Goal: Information Seeking & Learning: Check status

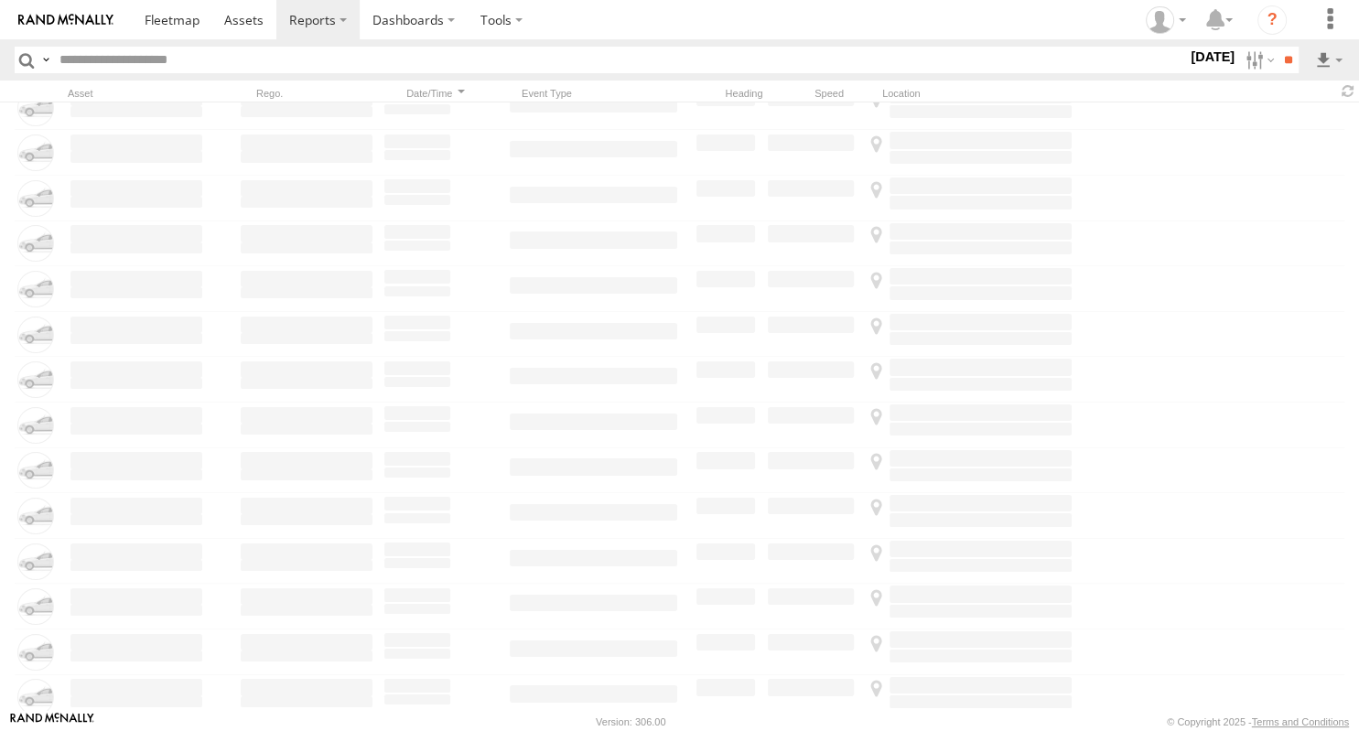
scroll to position [10370, 0]
click at [1254, 60] on label at bounding box center [1258, 60] width 39 height 27
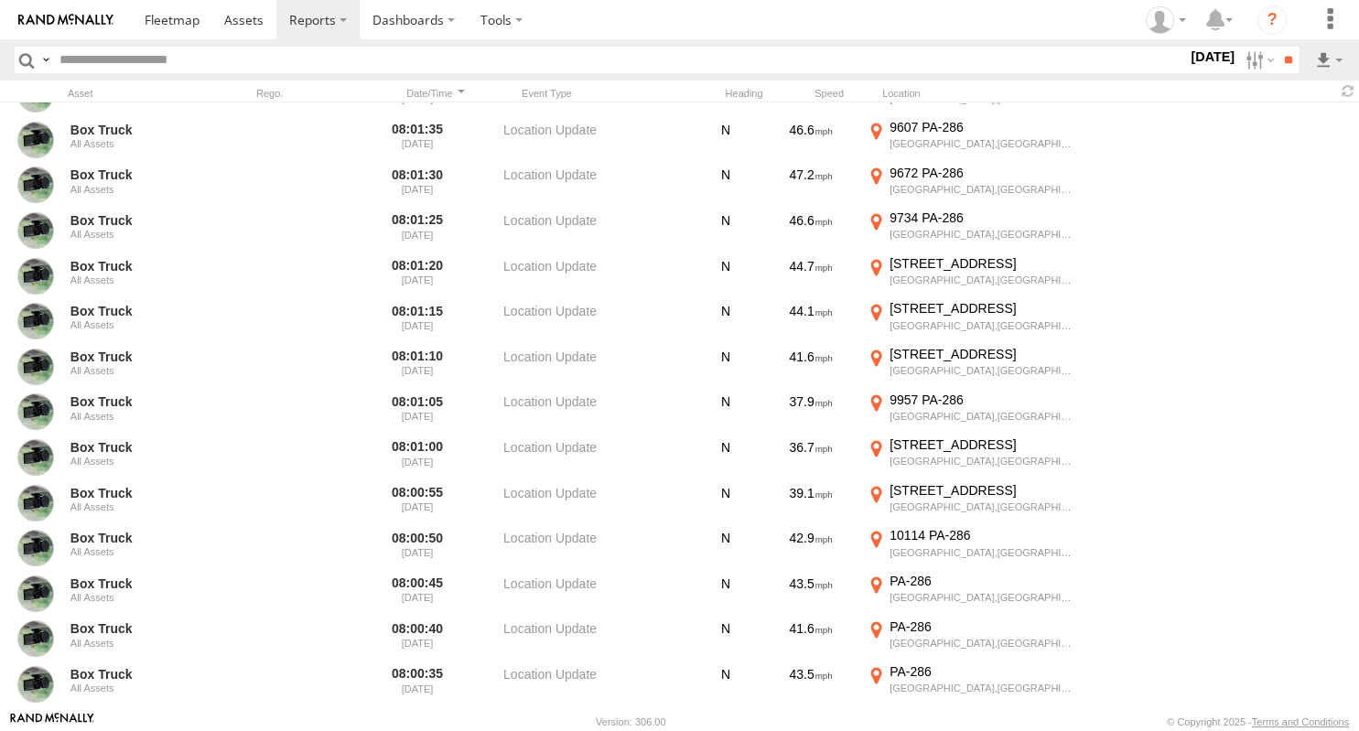
click at [0, 0] on span "Media" at bounding box center [0, 0] width 0 height 0
click at [1287, 55] on input "**" at bounding box center [1288, 60] width 21 height 27
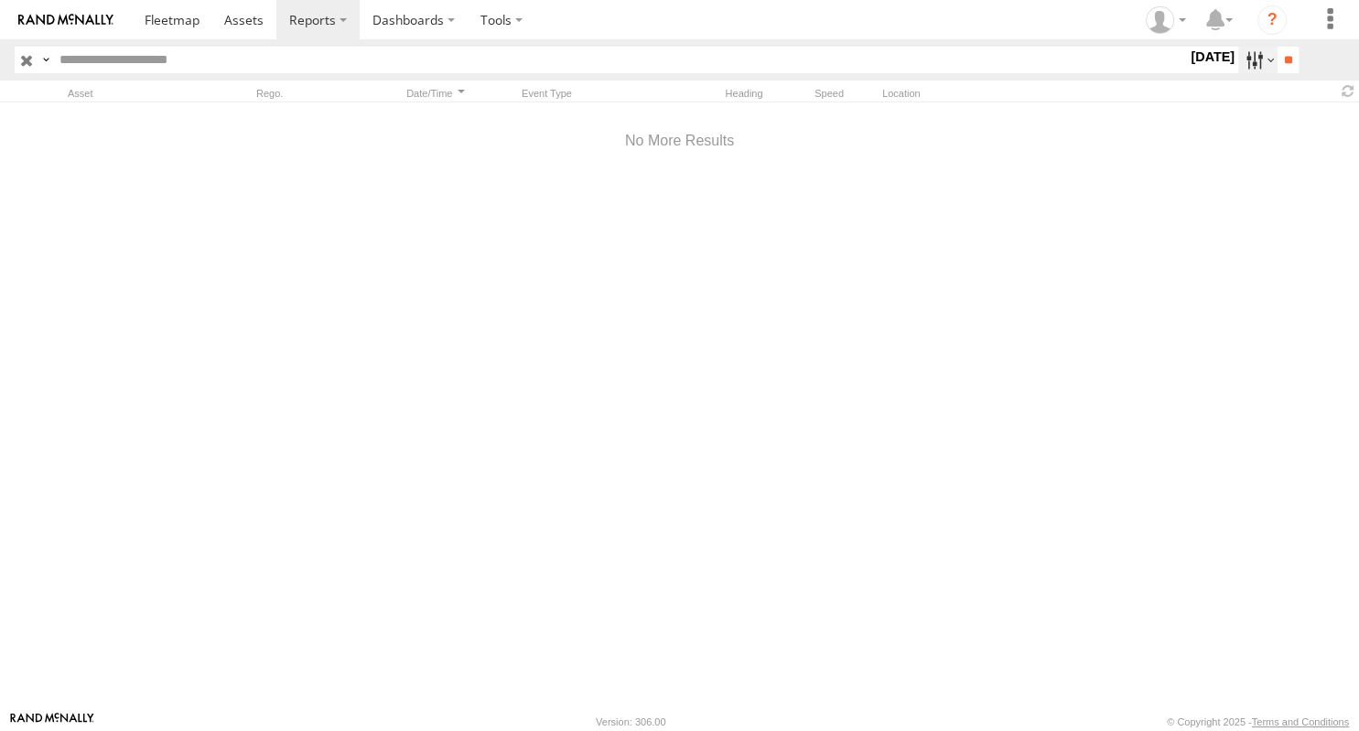
click at [1256, 64] on label at bounding box center [1258, 60] width 39 height 27
click at [0, 0] on label at bounding box center [0, 0] width 0 height 0
click at [1282, 70] on input "**" at bounding box center [1288, 60] width 21 height 27
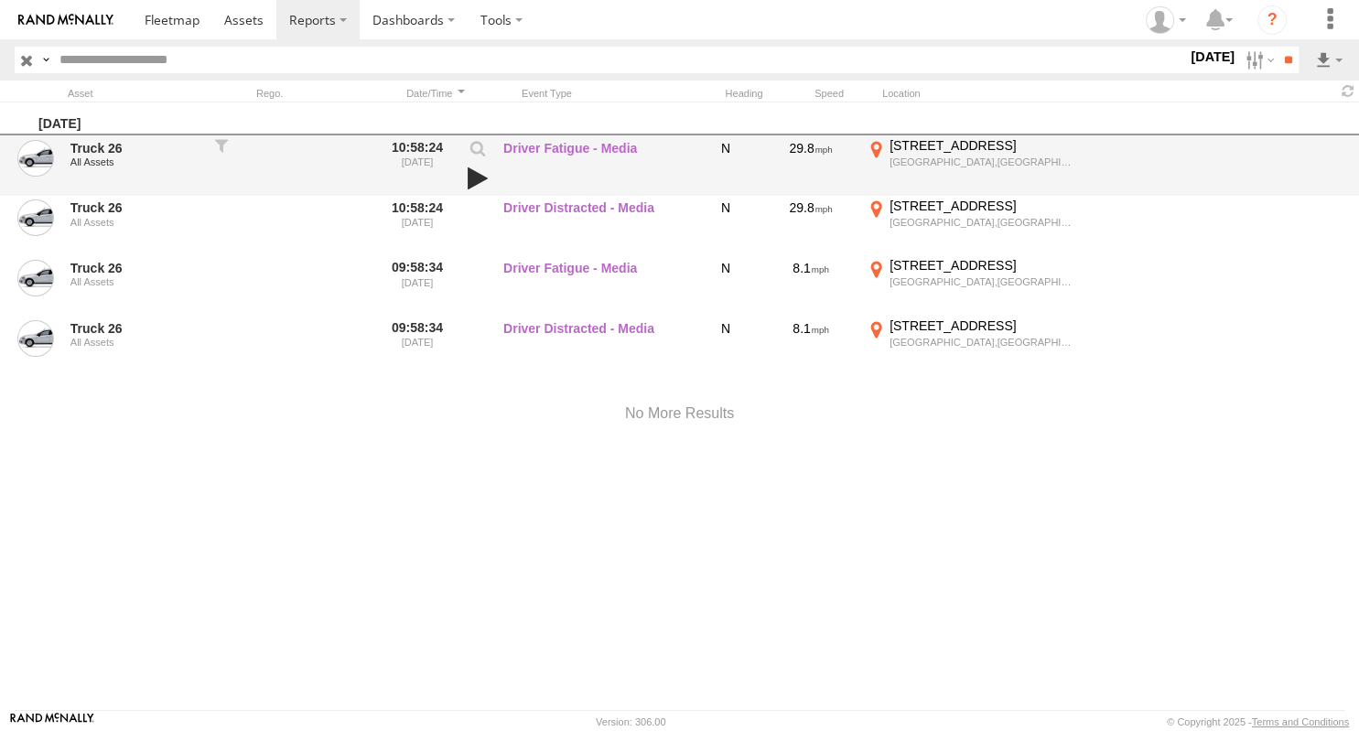
click at [471, 174] on link at bounding box center [477, 179] width 31 height 26
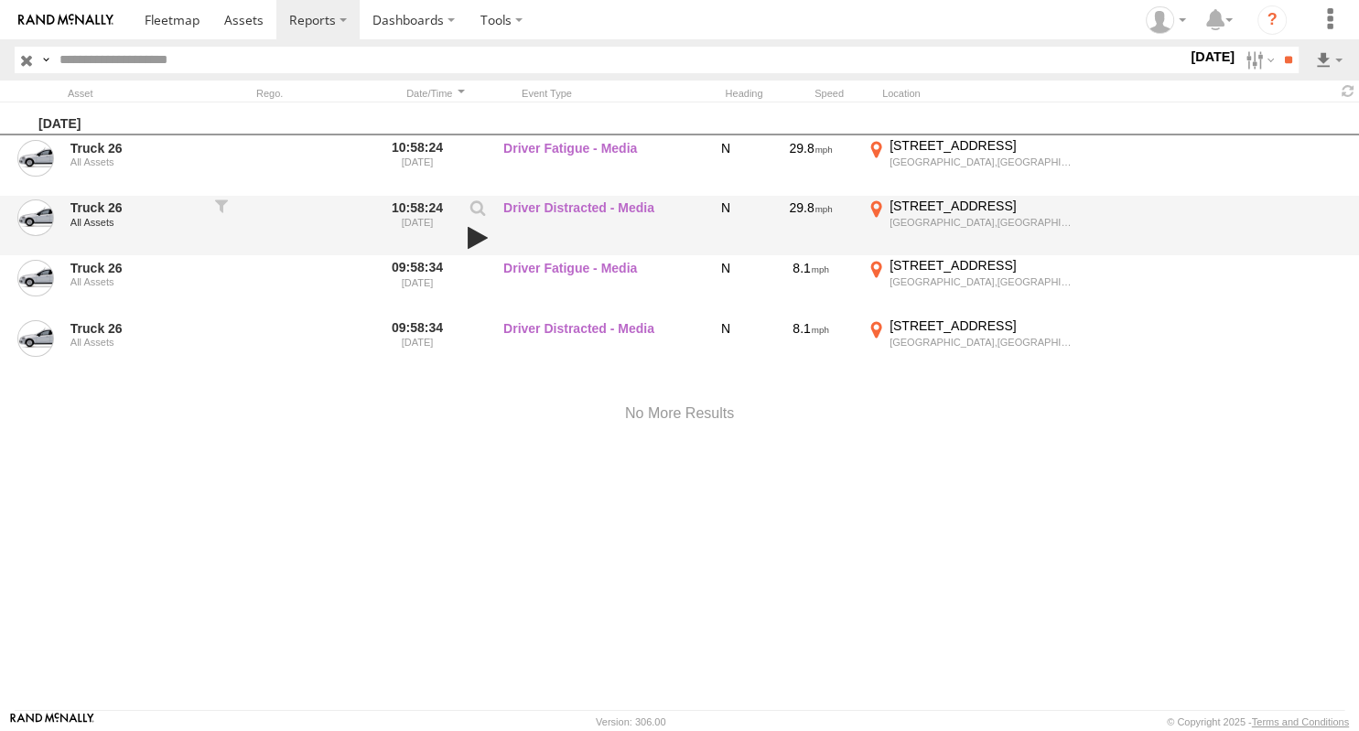
click at [474, 236] on link at bounding box center [477, 238] width 31 height 26
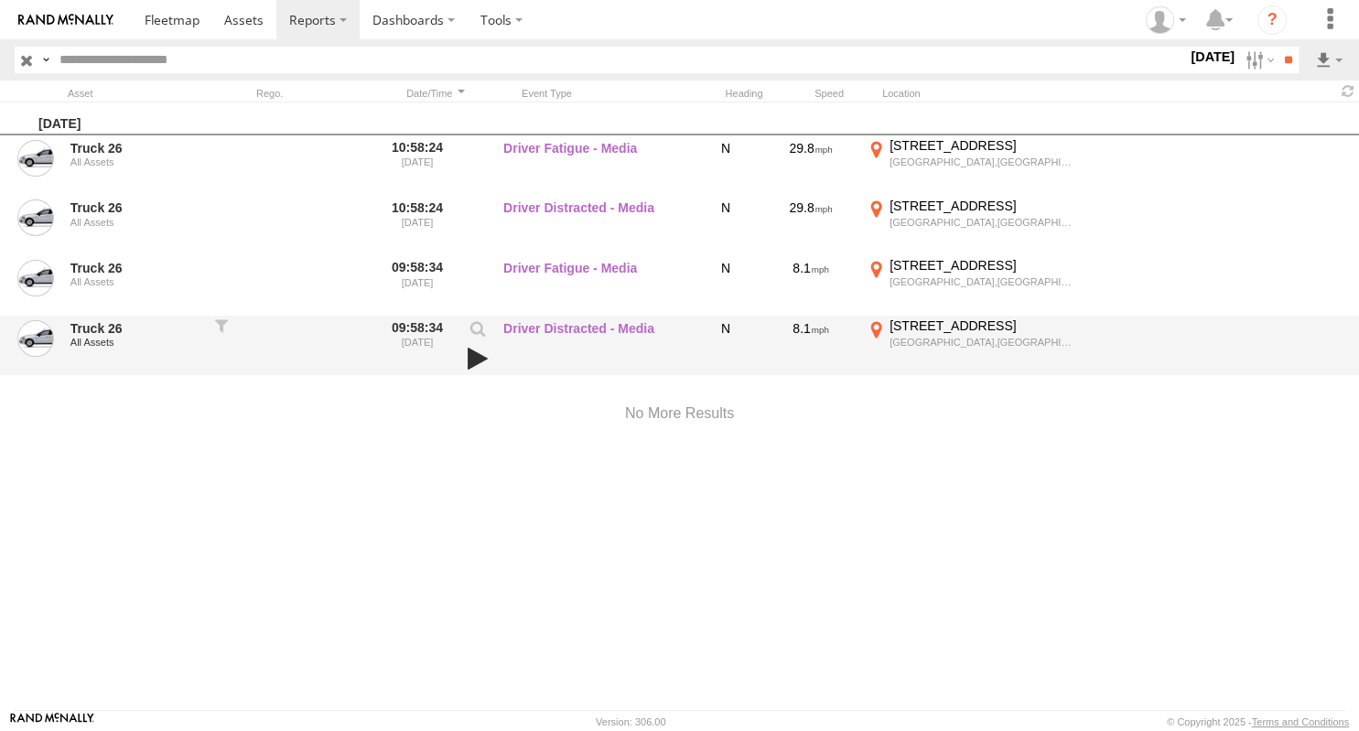
click at [478, 358] on link at bounding box center [477, 359] width 31 height 26
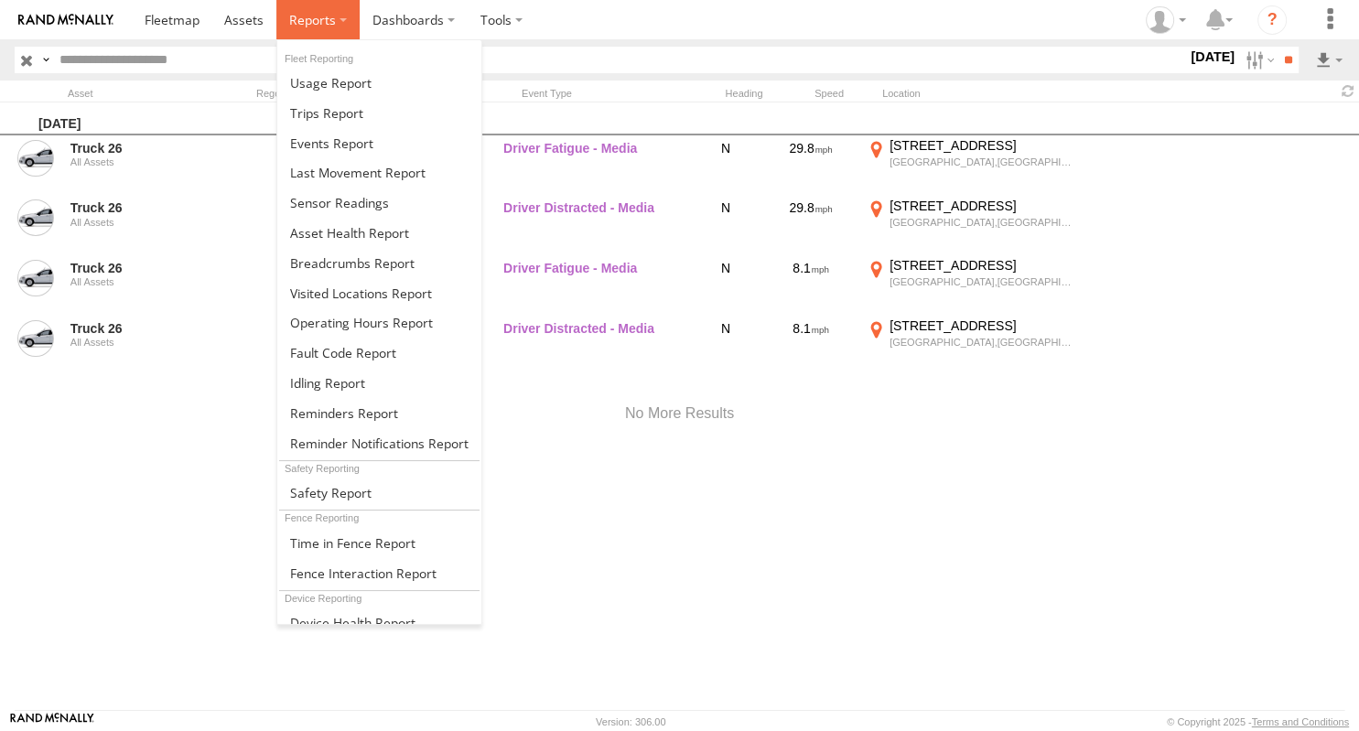
click at [326, 19] on span at bounding box center [312, 19] width 47 height 17
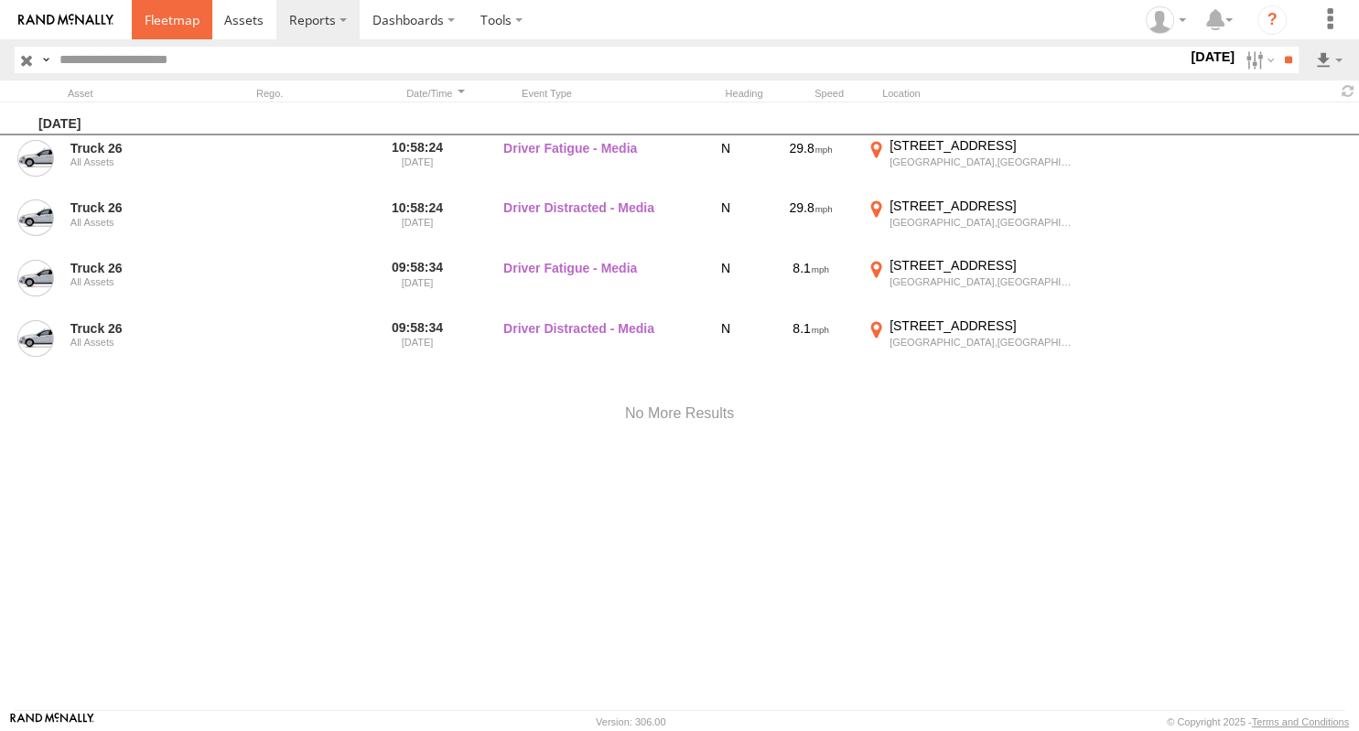
click at [165, 14] on span at bounding box center [172, 19] width 55 height 17
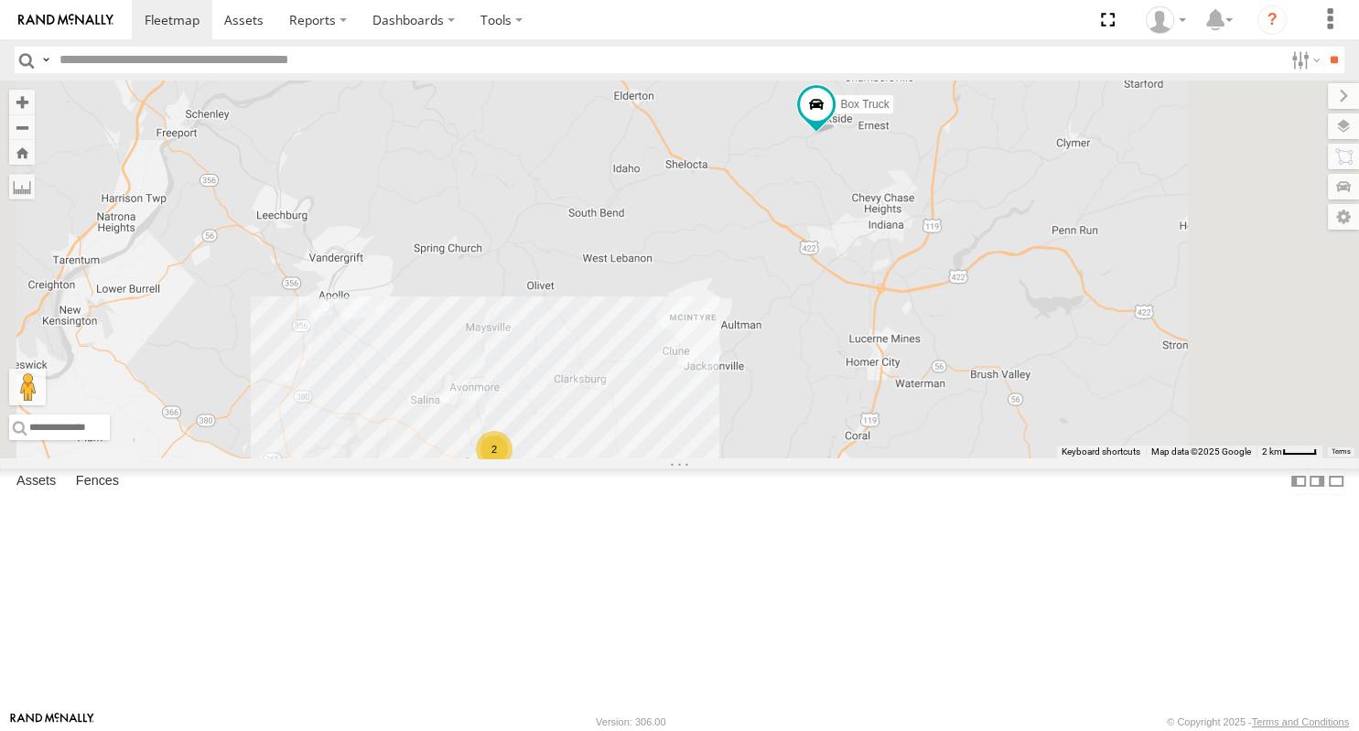
drag, startPoint x: 925, startPoint y: 365, endPoint x: 863, endPoint y: 386, distance: 64.8
click at [857, 392] on div "2 Box Truck" at bounding box center [679, 270] width 1359 height 378
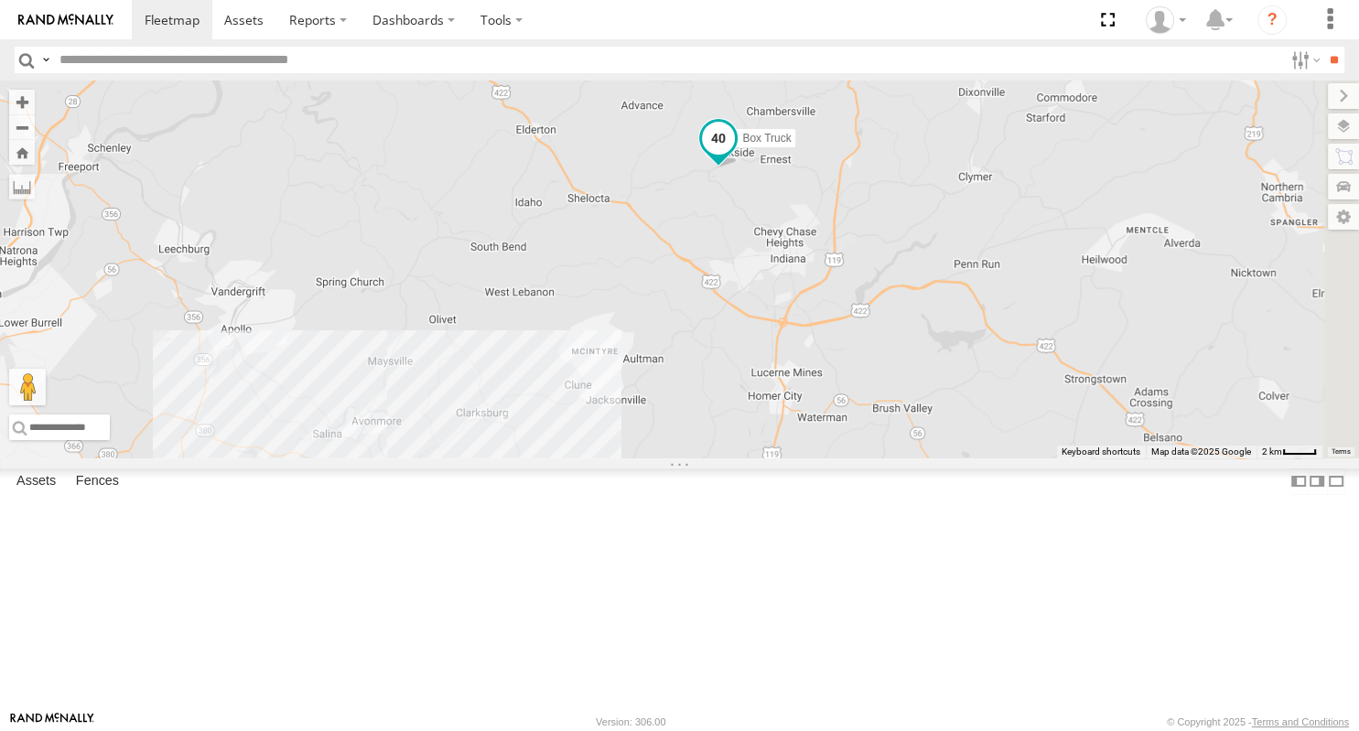
click at [735, 155] on span at bounding box center [718, 138] width 33 height 33
click at [883, 426] on div "2 Box Truck Box Truck All Assets PA-954 Creekside 40.67339 , -79.20437 40 09:56…" at bounding box center [679, 270] width 1359 height 378
